Goal: Information Seeking & Learning: Learn about a topic

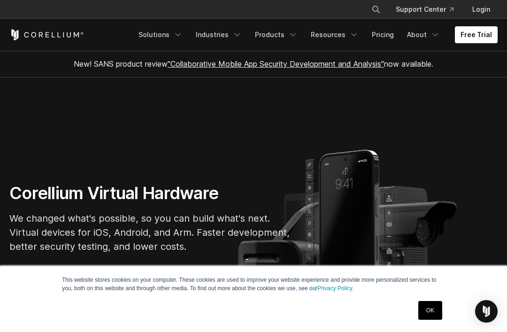
click at [434, 310] on link "OK" at bounding box center [430, 310] width 24 height 19
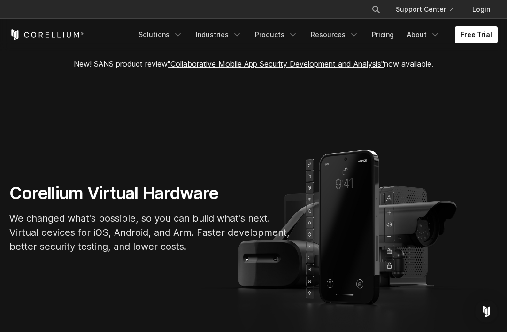
click at [285, 32] on link "Products" at bounding box center [276, 34] width 54 height 17
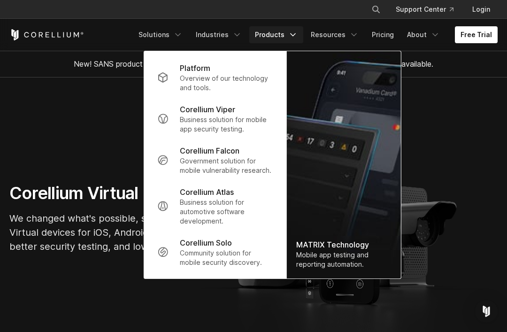
click at [179, 72] on link "Platform Overview of our technology and tools." at bounding box center [215, 77] width 131 height 41
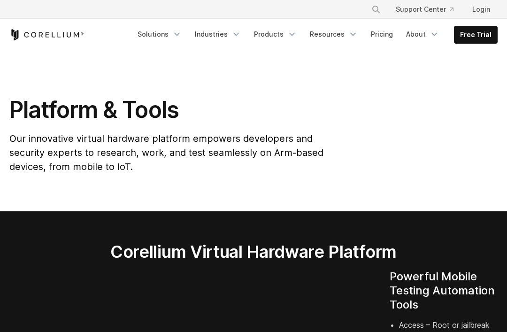
click at [282, 36] on link "Products" at bounding box center [275, 34] width 54 height 17
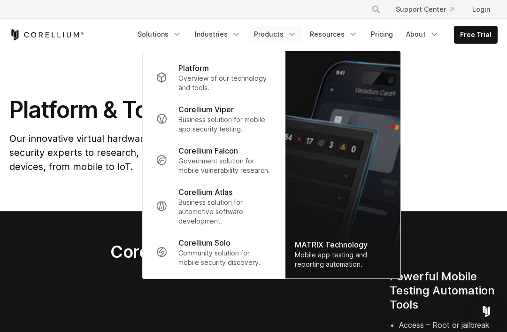
click at [447, 114] on div "Platform & Tools Our innovative virtual hardware platform empowers developers a…" at bounding box center [253, 138] width 507 height 85
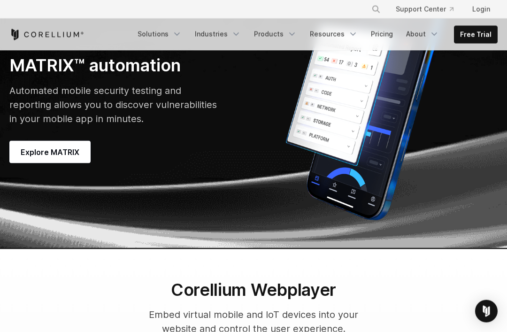
scroll to position [2709, 0]
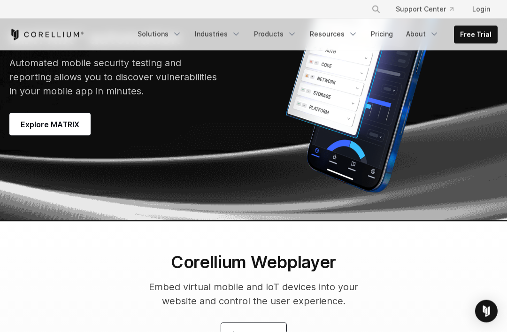
click at [392, 35] on link "Pricing" at bounding box center [381, 34] width 33 height 17
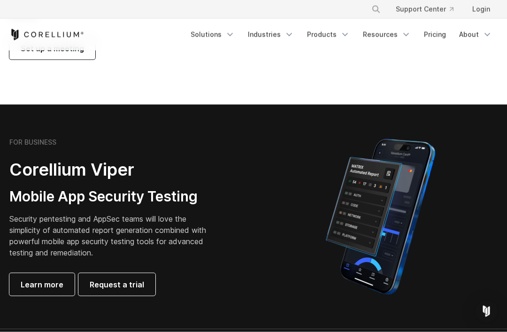
scroll to position [152, 0]
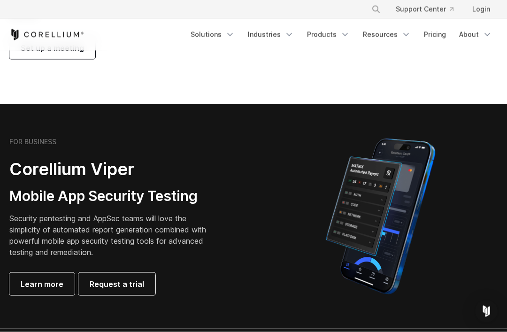
click at [40, 289] on link "Learn more" at bounding box center [41, 283] width 65 height 23
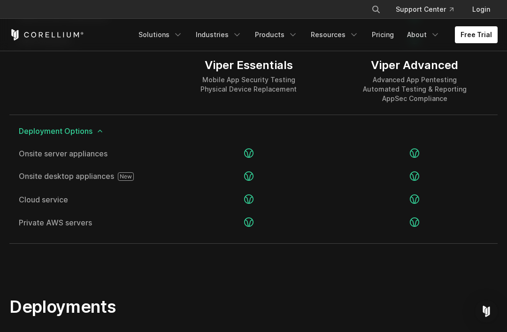
scroll to position [1870, 0]
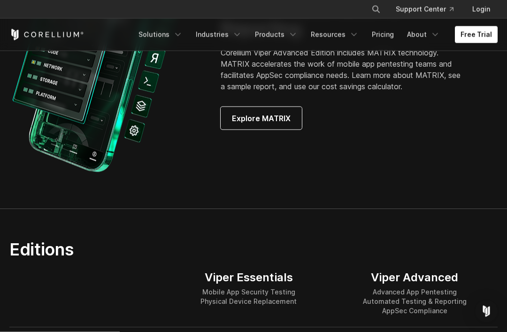
scroll to position [933, 0]
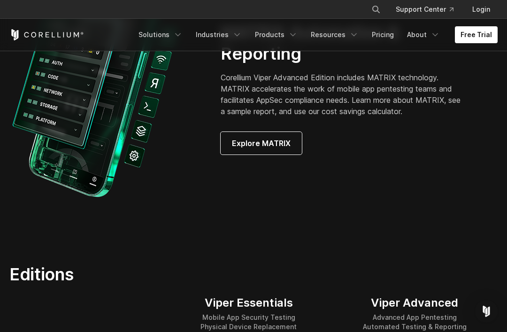
click at [277, 303] on div "Viper Essentials" at bounding box center [248, 302] width 96 height 14
click at [273, 297] on div "Viper Essentials" at bounding box center [248, 302] width 96 height 14
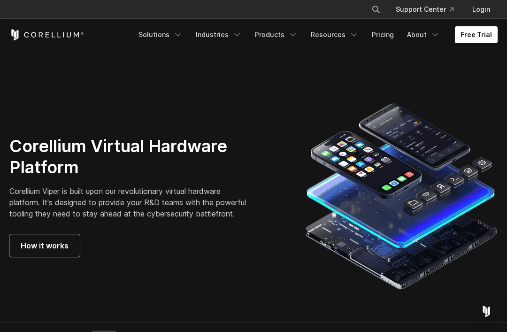
scroll to position [2338, 0]
